Goal: Task Accomplishment & Management: Manage account settings

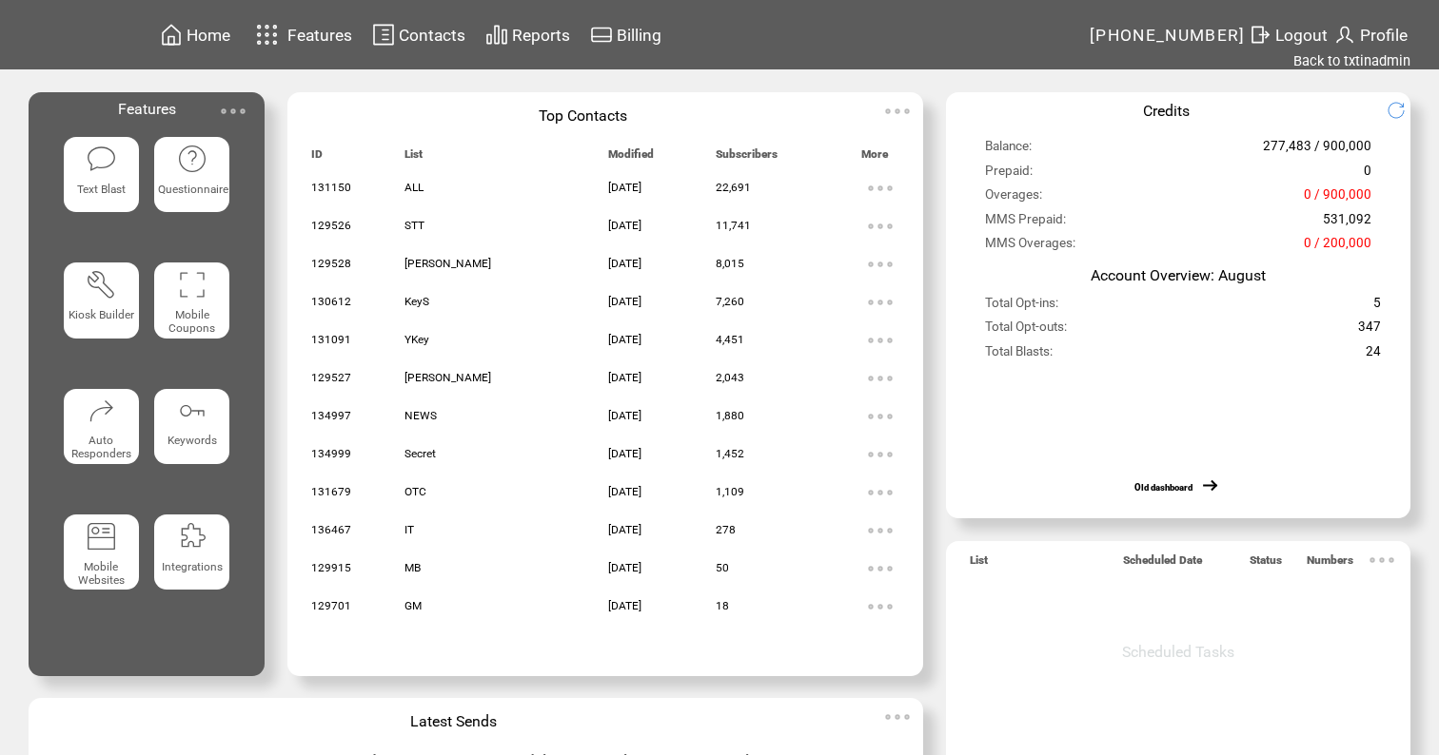
click at [122, 165] on featureicon at bounding box center [101, 158] width 75 height 34
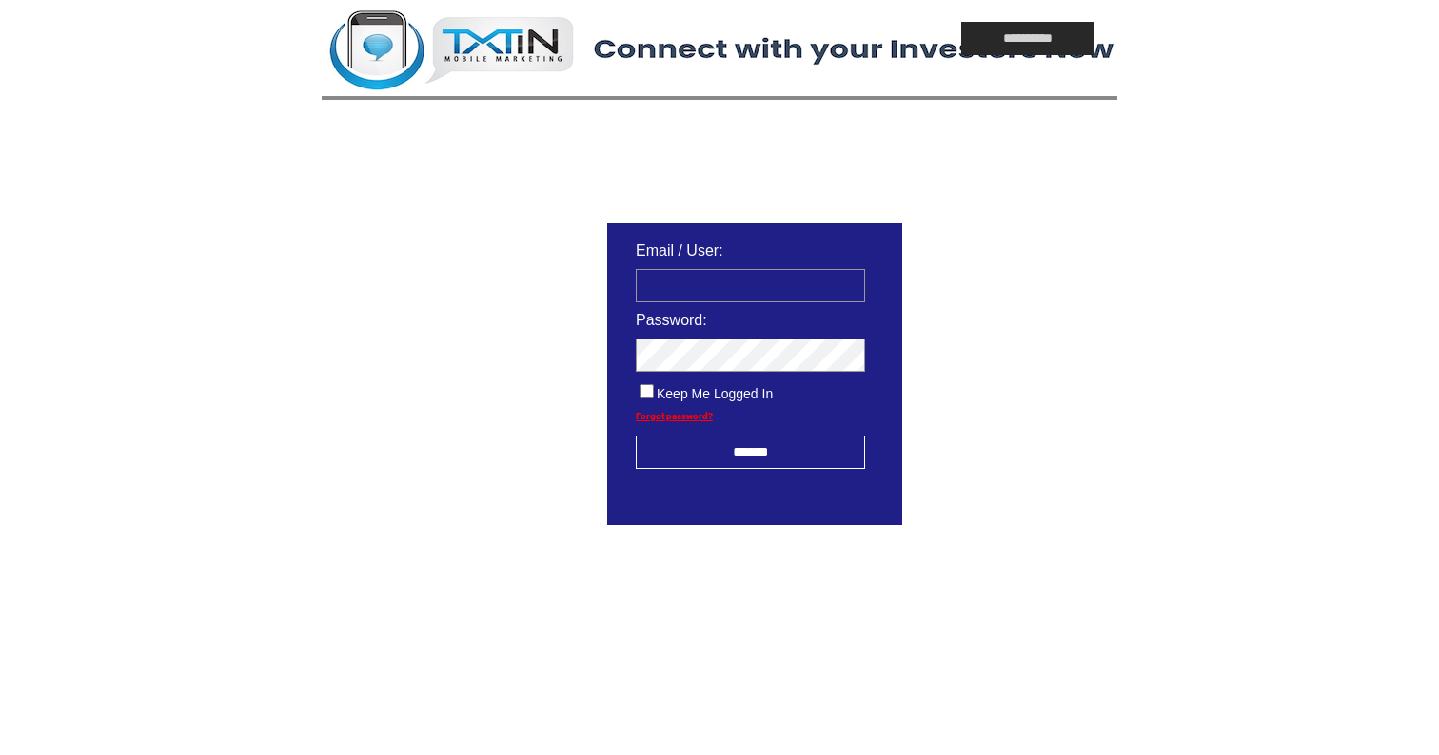
type input "**********"
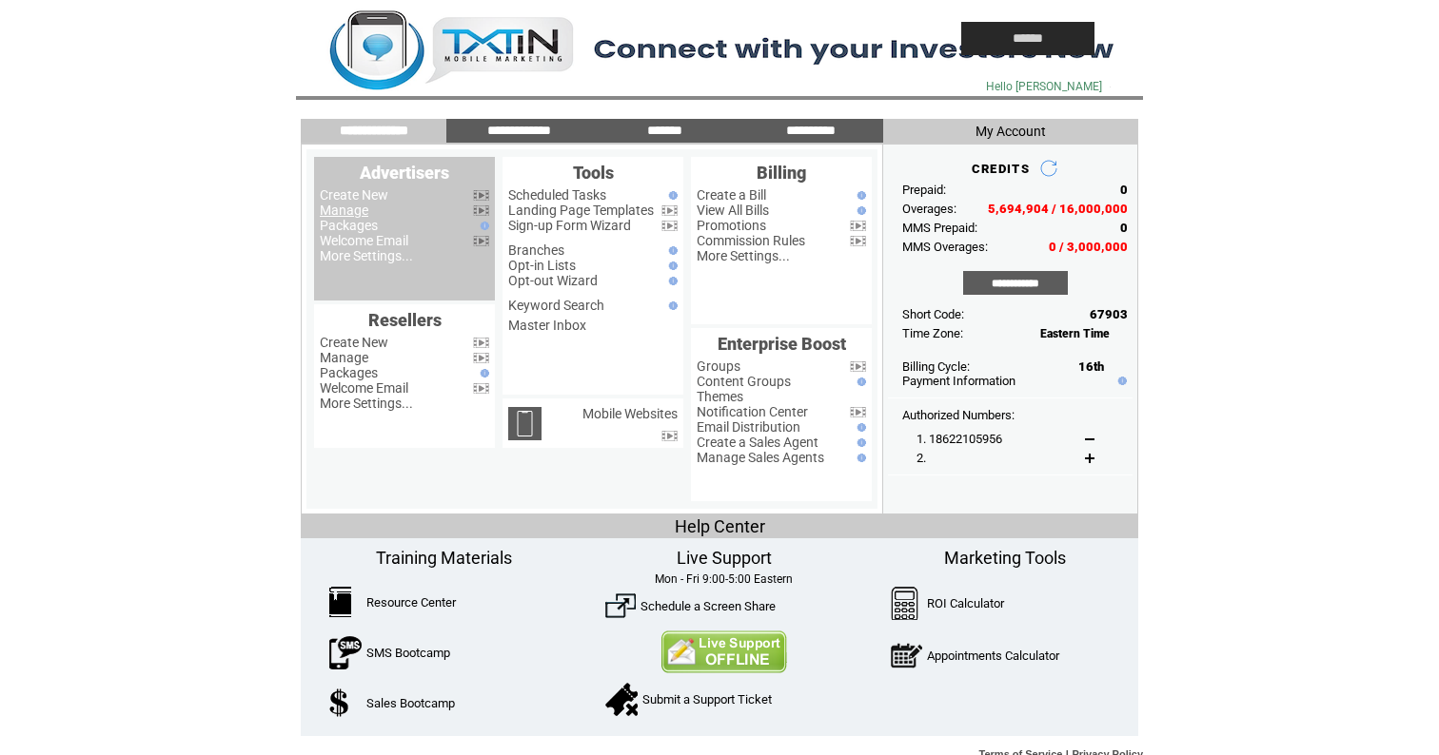
click at [357, 210] on link "Manage" at bounding box center [344, 210] width 49 height 15
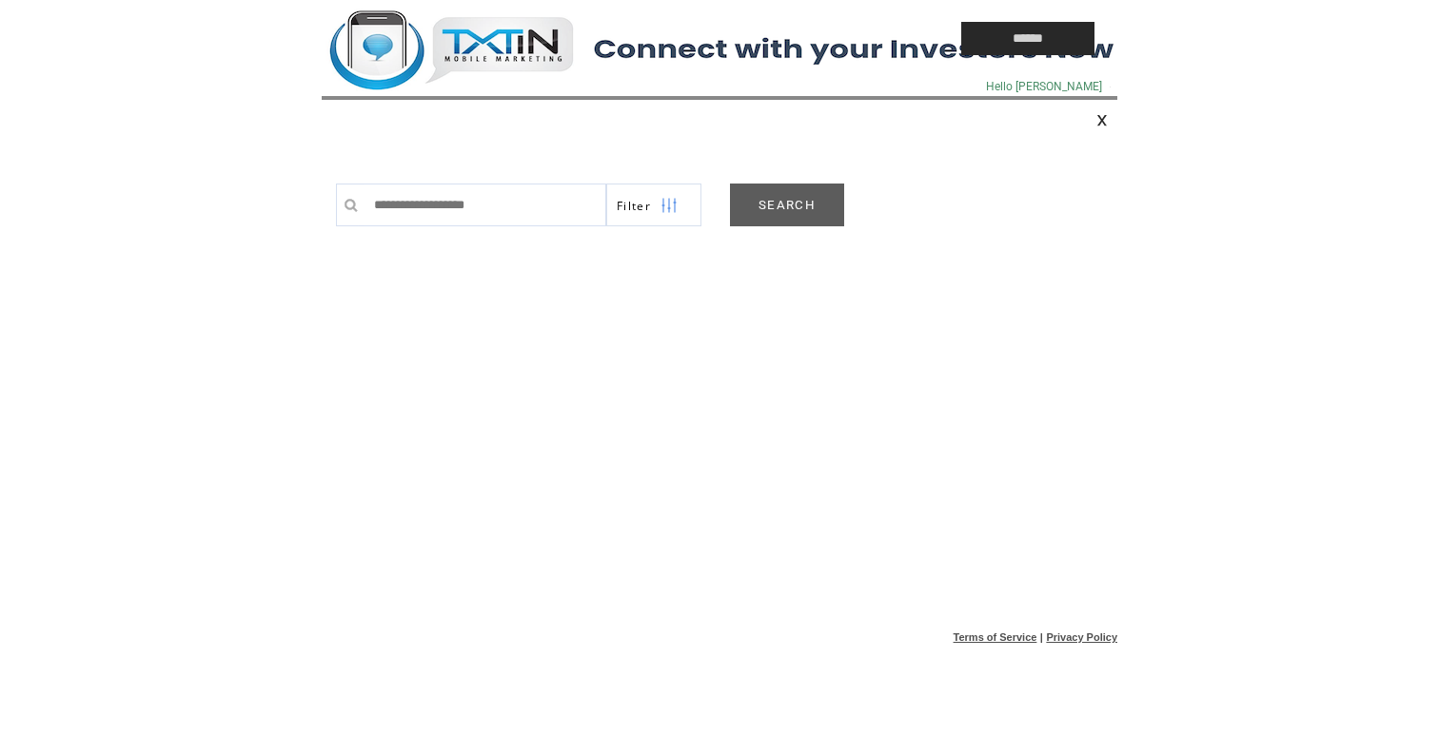
click at [774, 206] on link "SEARCH" at bounding box center [787, 205] width 114 height 43
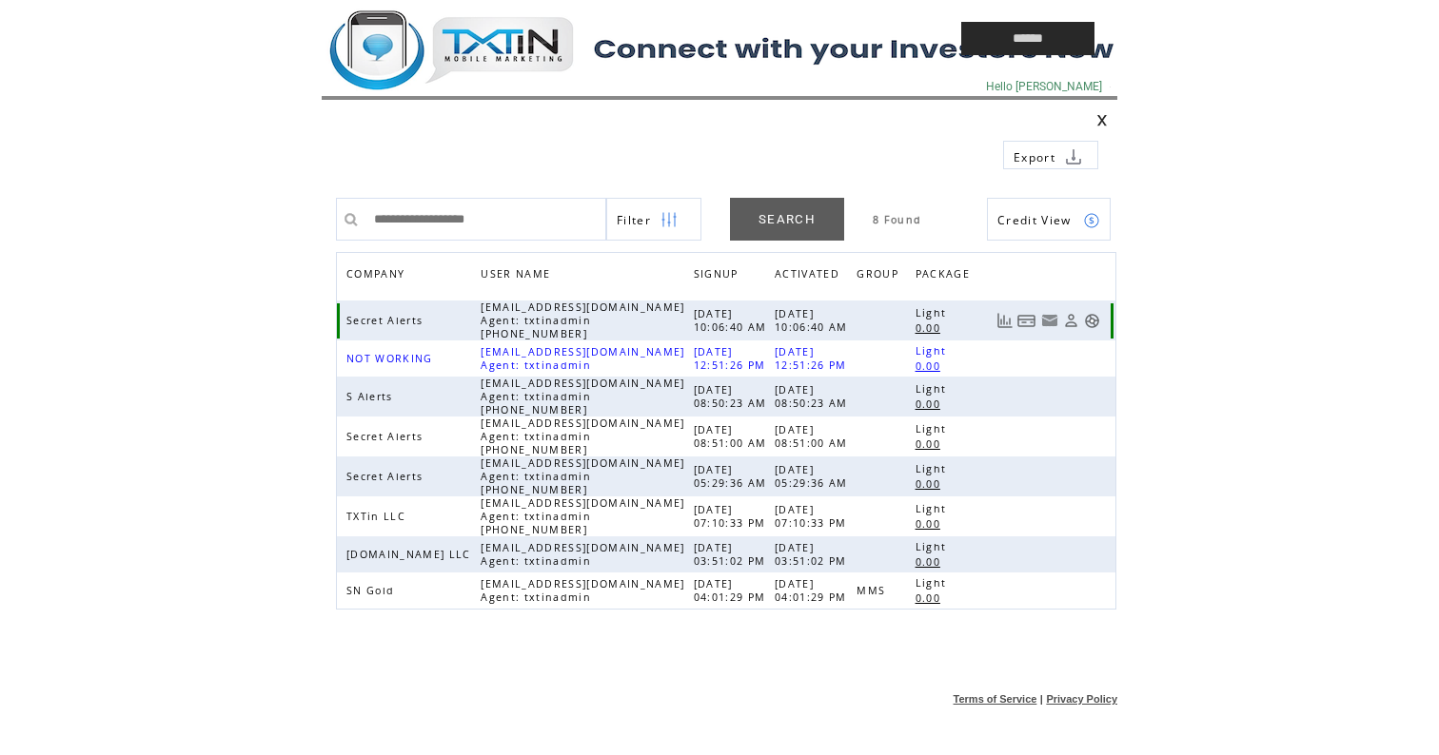
click at [1089, 316] on link at bounding box center [1092, 321] width 16 height 16
click at [0, 0] on td at bounding box center [0, 0] width 0 height 0
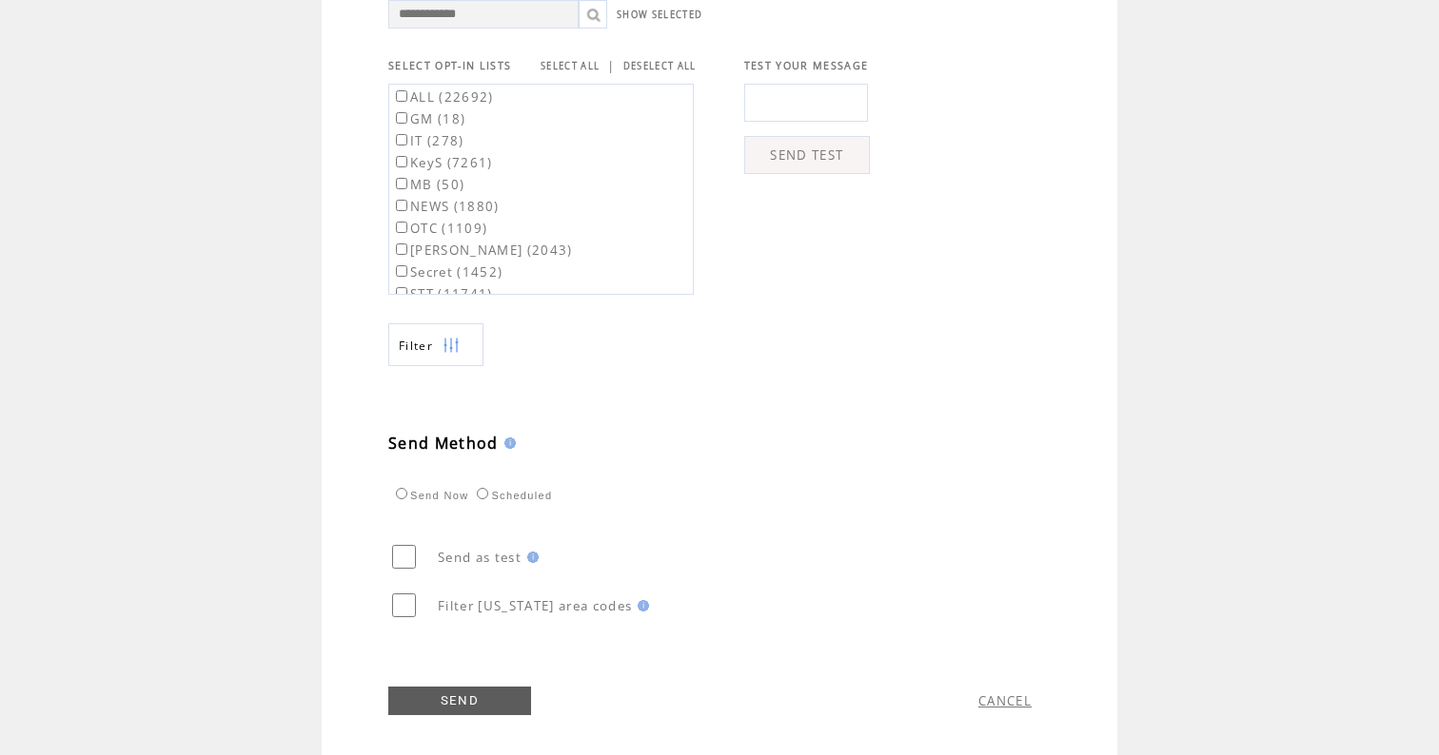
scroll to position [669, 0]
